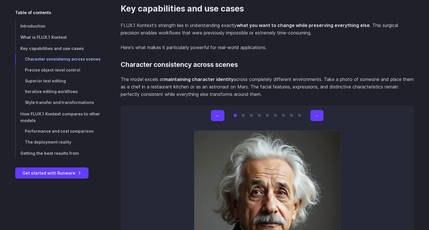
scroll to position [1664, 0]
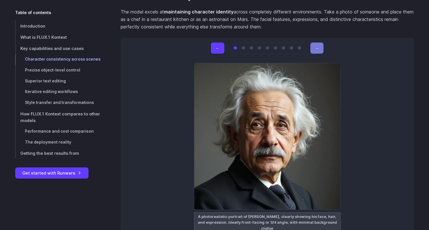
click at [316, 48] on button "→" at bounding box center [317, 47] width 13 height 11
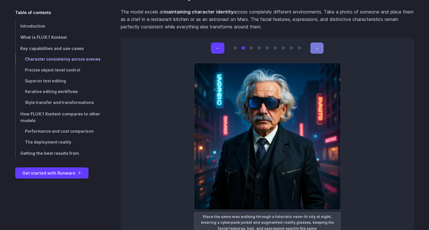
click at [316, 48] on button "→" at bounding box center [317, 47] width 13 height 11
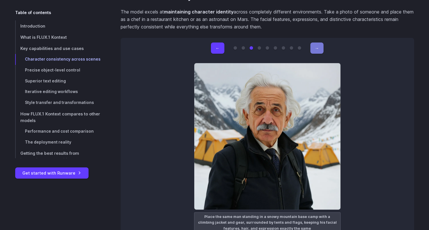
click at [316, 48] on button "→" at bounding box center [317, 47] width 13 height 11
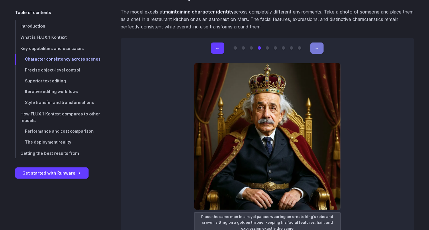
click at [316, 48] on button "→" at bounding box center [317, 47] width 13 height 11
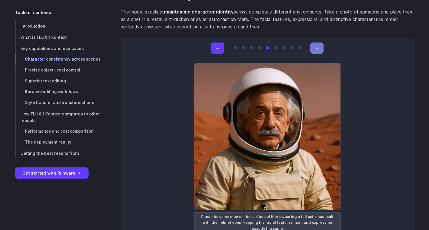
click at [316, 48] on button "→" at bounding box center [317, 47] width 13 height 11
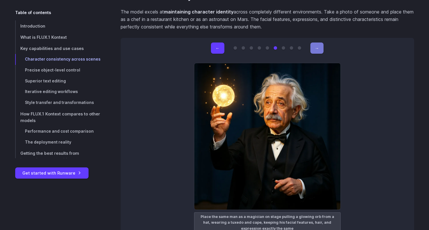
click at [316, 48] on button "→" at bounding box center [317, 47] width 13 height 11
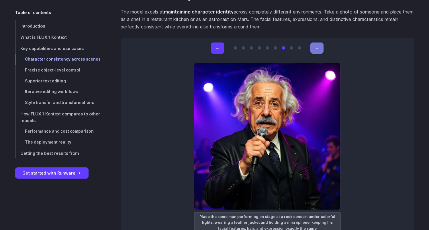
click at [316, 48] on button "→" at bounding box center [317, 47] width 13 height 11
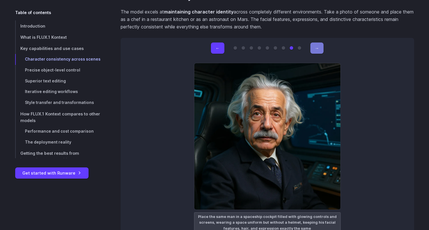
click at [316, 48] on button "→" at bounding box center [317, 47] width 13 height 11
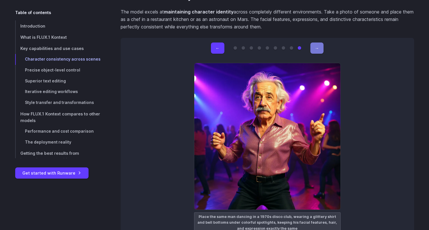
click at [316, 48] on button "→" at bounding box center [317, 47] width 13 height 11
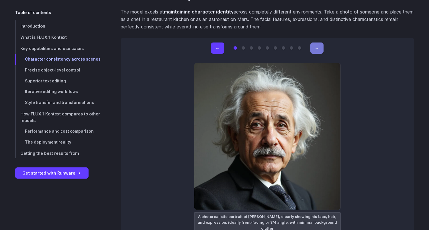
click at [316, 48] on button "→" at bounding box center [317, 47] width 13 height 11
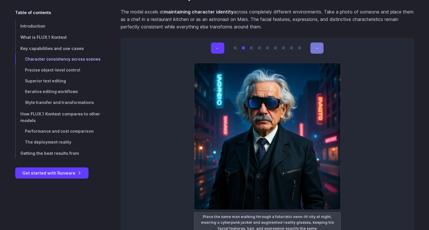
scroll to position [1771, 0]
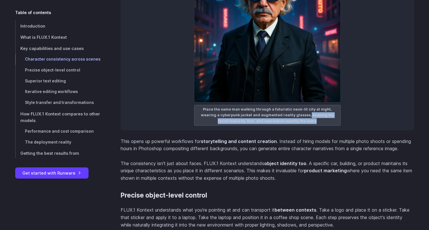
drag, startPoint x: 288, startPoint y: 116, endPoint x: 305, endPoint y: 120, distance: 16.7
click at [303, 120] on figcaption "Place the same man walking through a futuristic neon-lit city at night, wearing…" at bounding box center [267, 115] width 147 height 21
click at [305, 120] on figcaption "Place the same man walking through a futuristic neon-lit city at night, wearing…" at bounding box center [267, 115] width 147 height 21
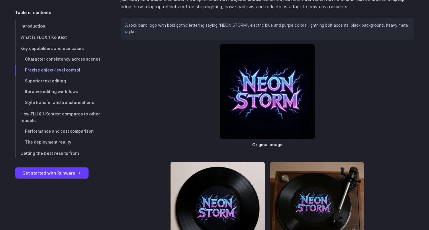
scroll to position [1997, 0]
